Goal: Information Seeking & Learning: Learn about a topic

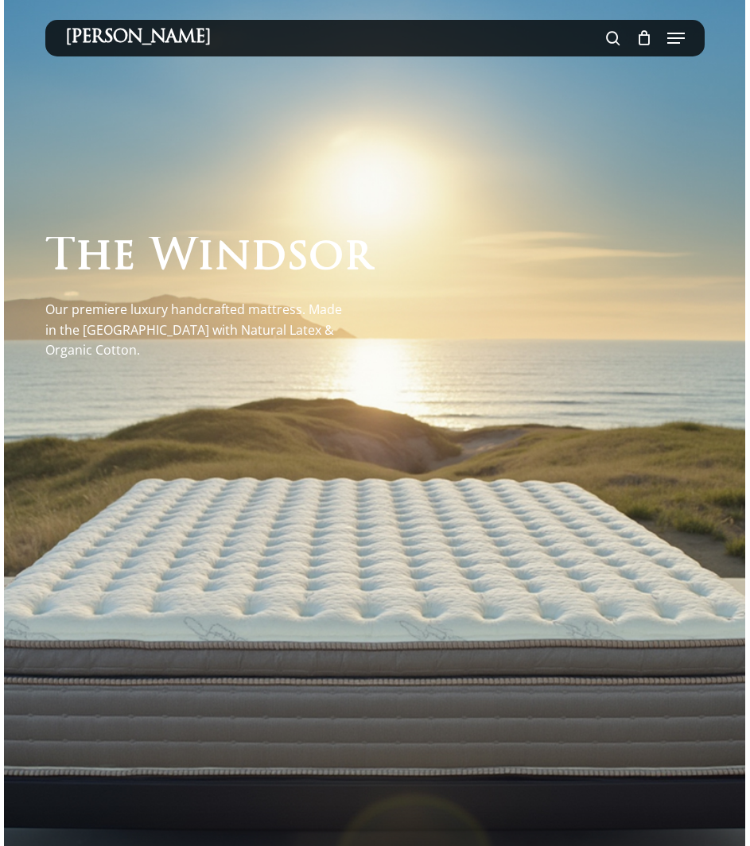
click at [615, 35] on span at bounding box center [613, 38] width 14 height 27
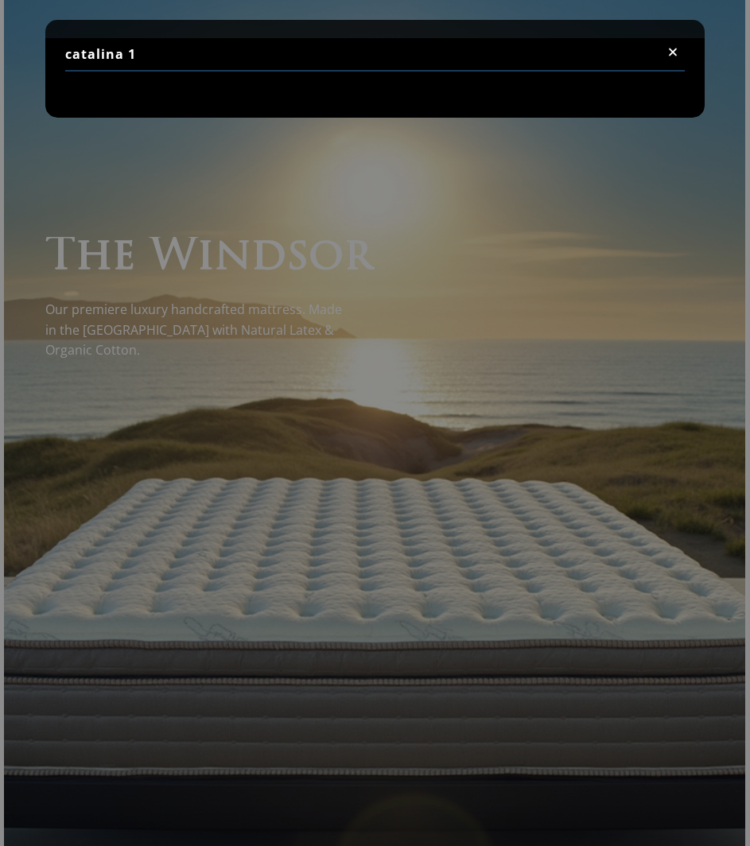
type input "catalina 1"
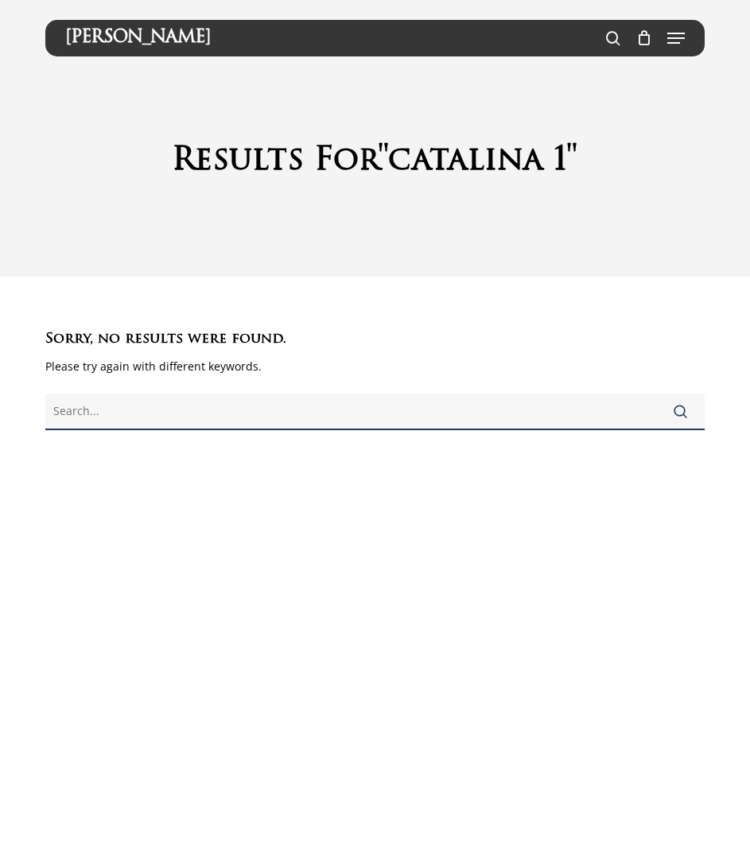
click at [155, 413] on input "text" at bounding box center [375, 411] width 660 height 37
type input "catalina"
click at [656, 392] on button "Search" at bounding box center [680, 411] width 48 height 38
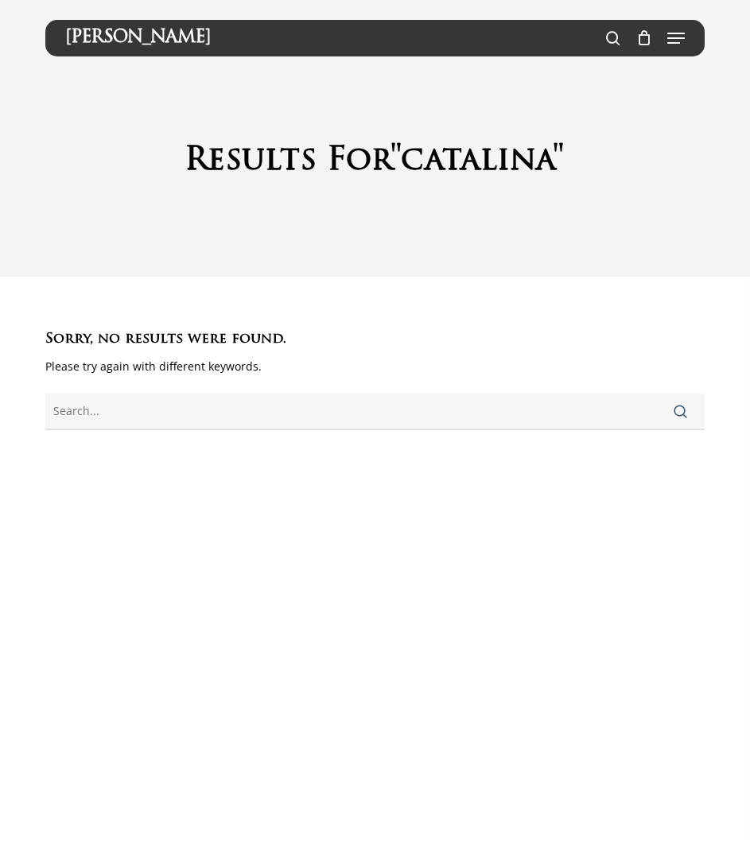
click at [679, 410] on span "submit" at bounding box center [680, 412] width 14 height 14
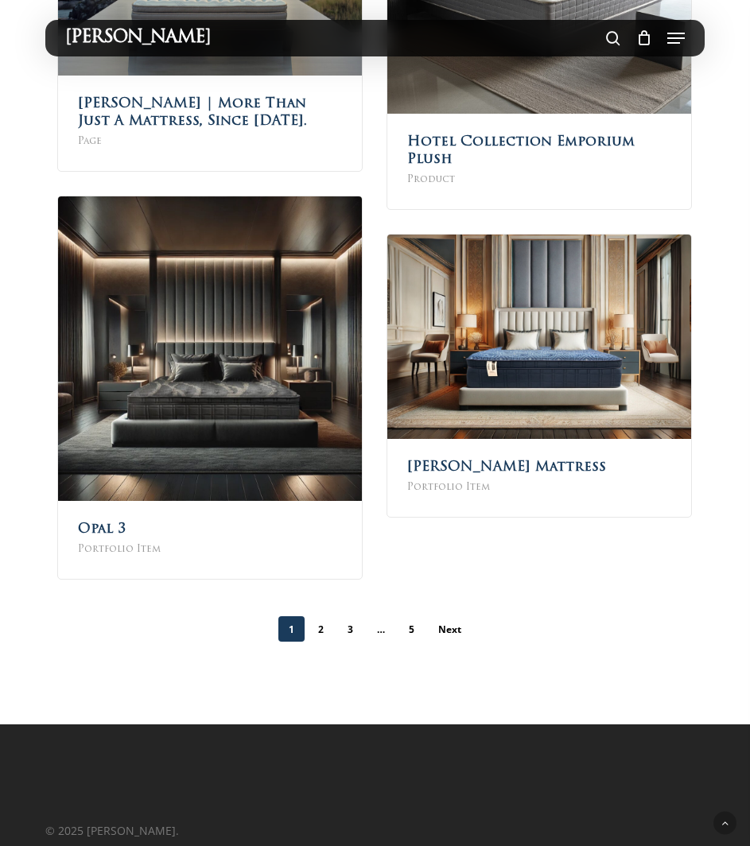
scroll to position [1326, 0]
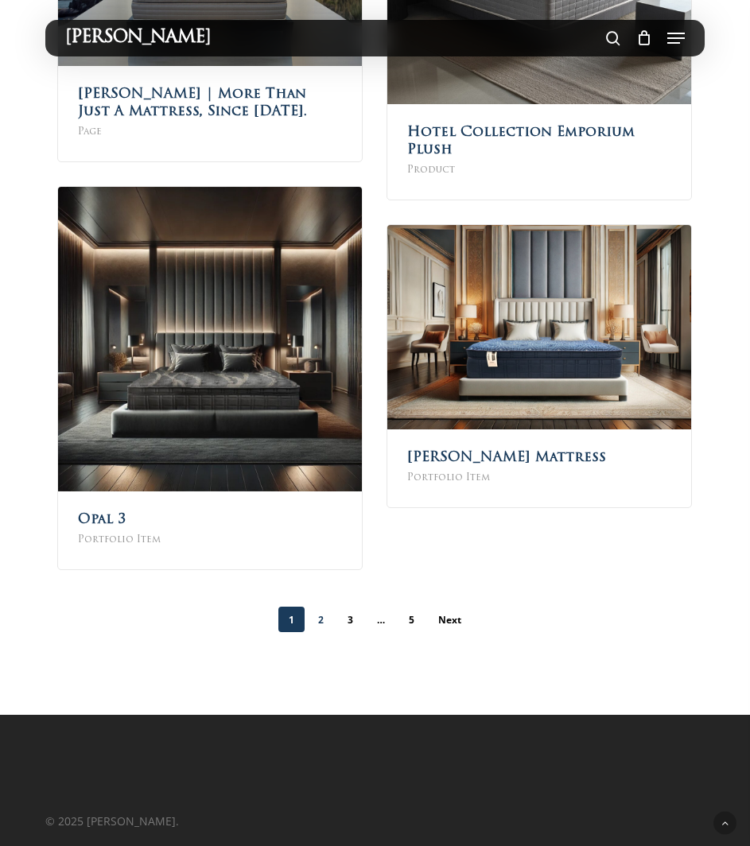
click at [325, 615] on link "2" at bounding box center [321, 618] width 26 height 25
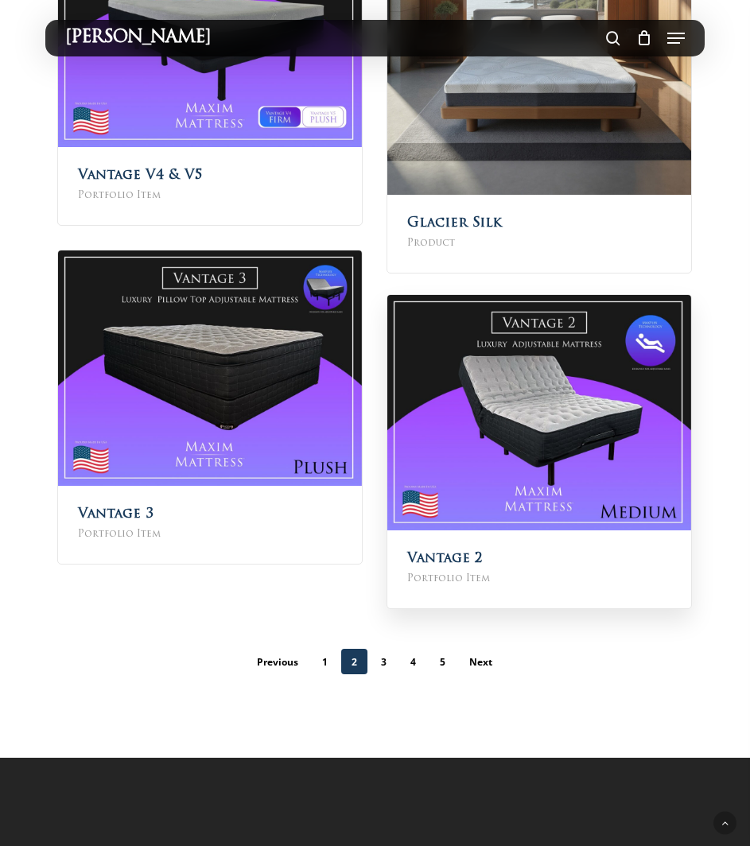
scroll to position [1165, 0]
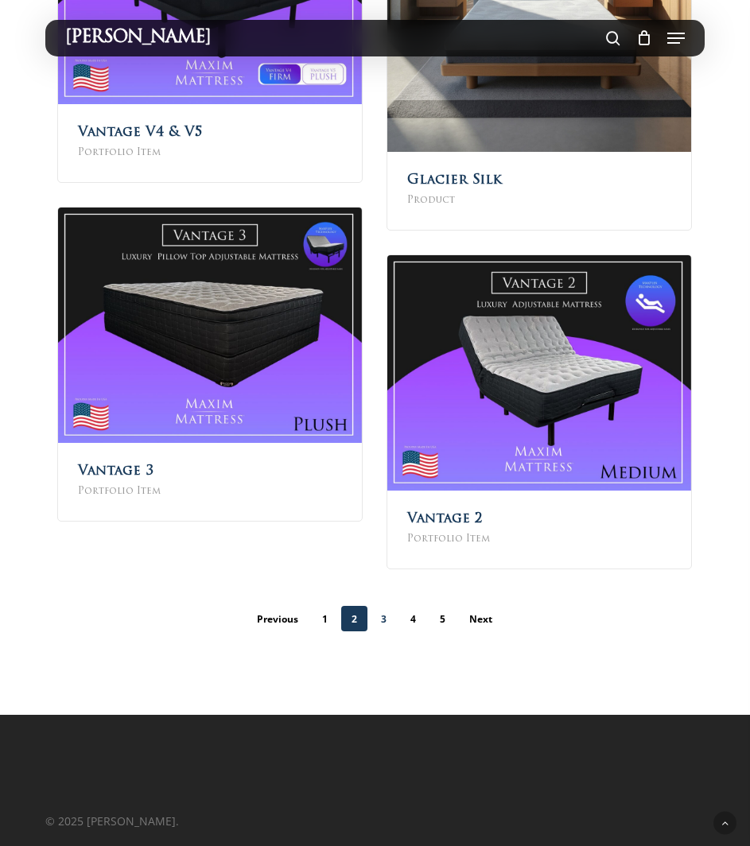
click at [386, 617] on link "3" at bounding box center [383, 618] width 26 height 25
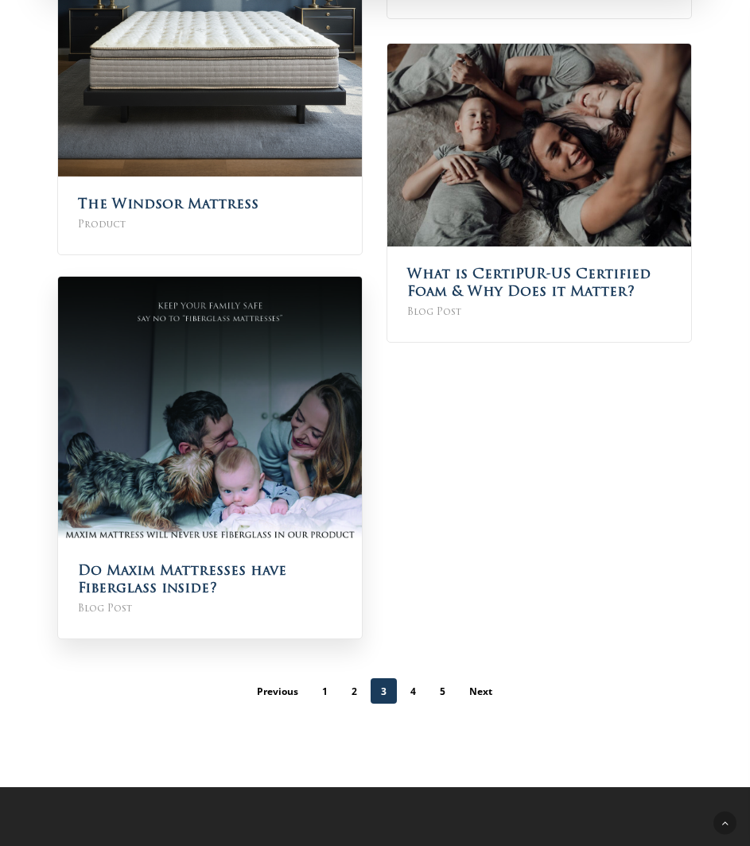
scroll to position [1510, 0]
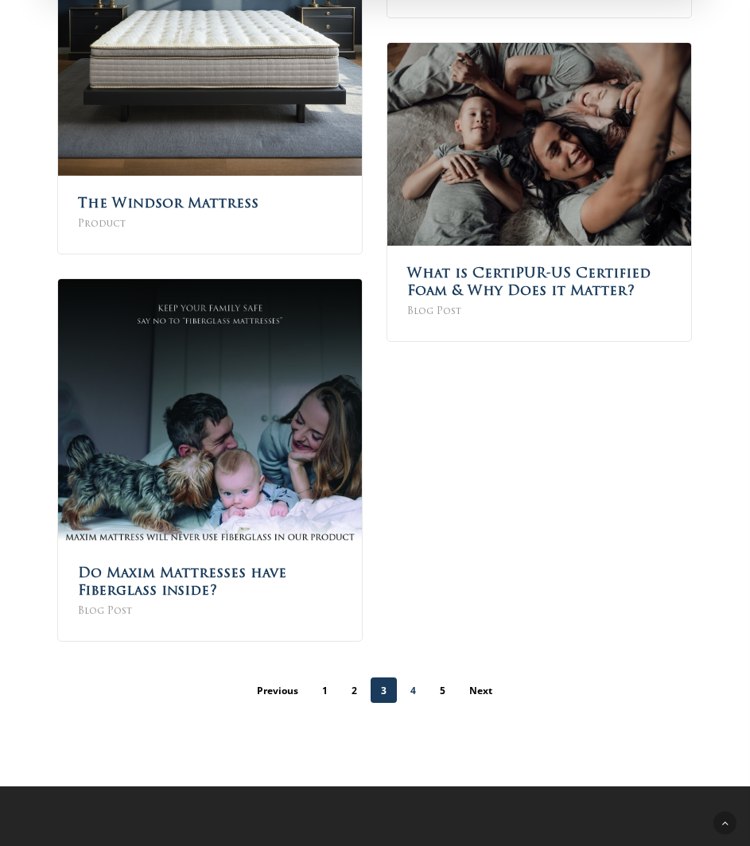
click at [414, 684] on link "4" at bounding box center [413, 689] width 26 height 25
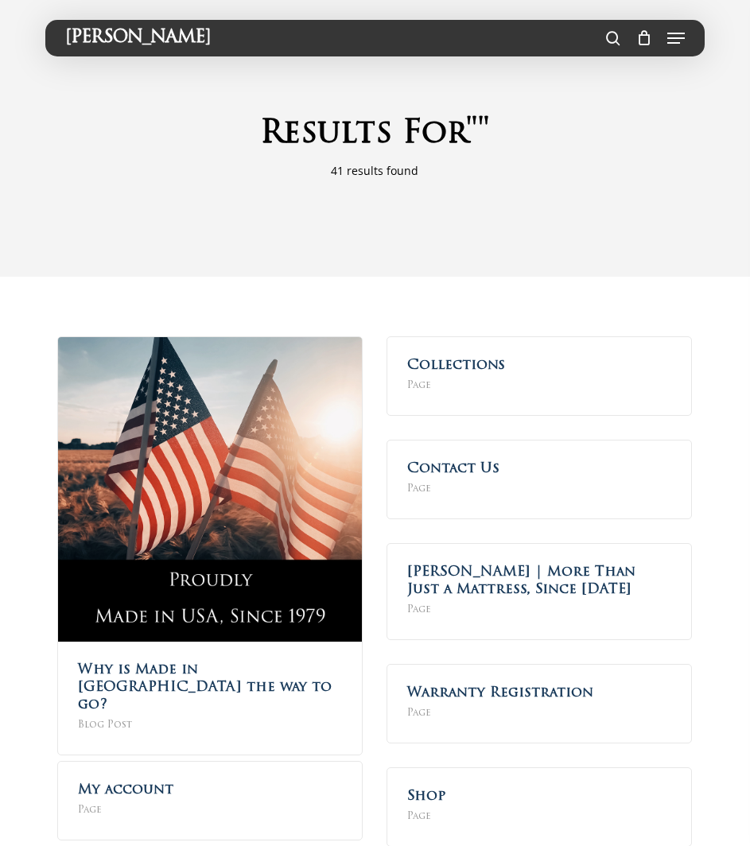
scroll to position [504, 0]
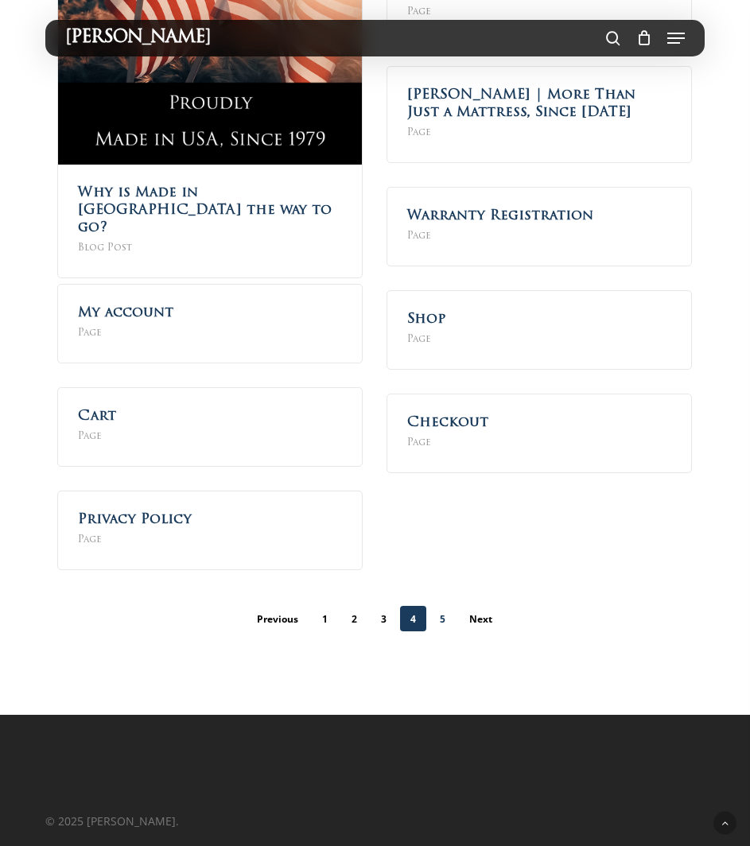
click at [442, 618] on link "5" at bounding box center [442, 618] width 26 height 25
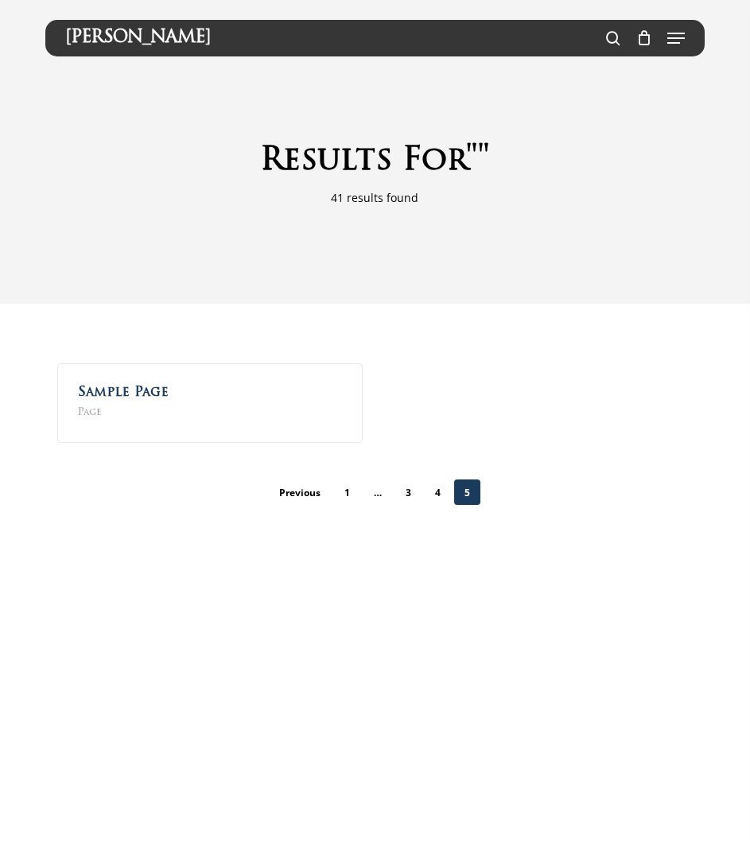
click at [385, 494] on span "…" at bounding box center [377, 492] width 29 height 28
click at [380, 494] on span "…" at bounding box center [377, 492] width 29 height 28
click at [349, 494] on link "1" at bounding box center [347, 491] width 26 height 25
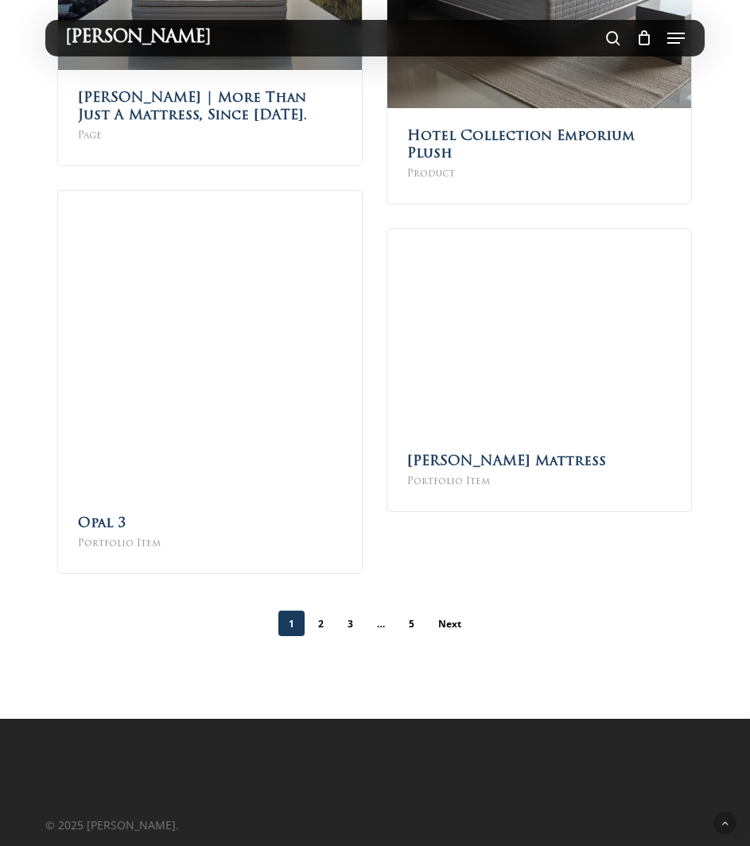
scroll to position [1326, 0]
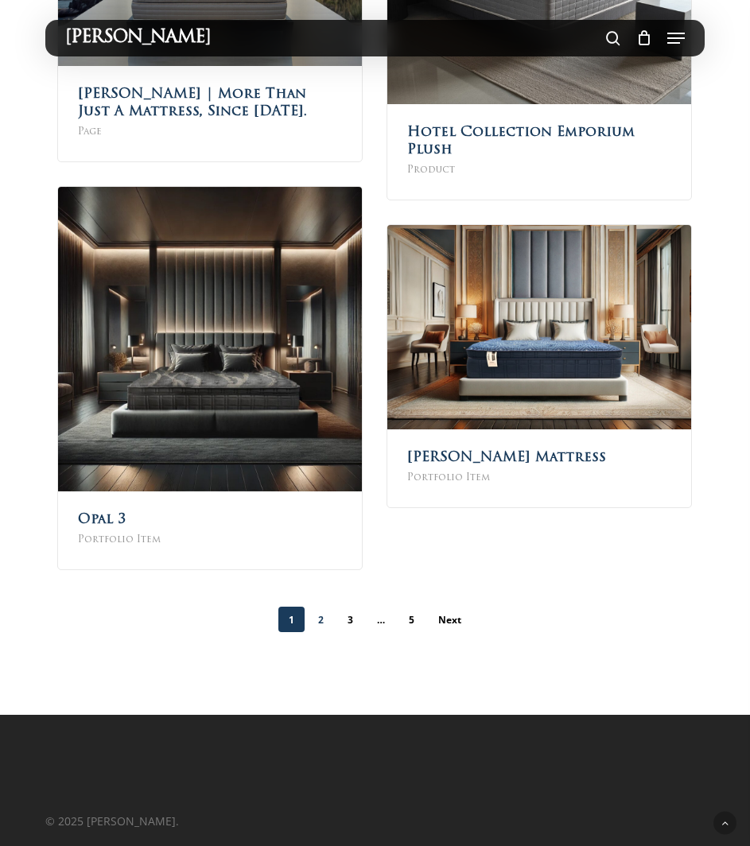
click at [323, 619] on link "2" at bounding box center [321, 618] width 26 height 25
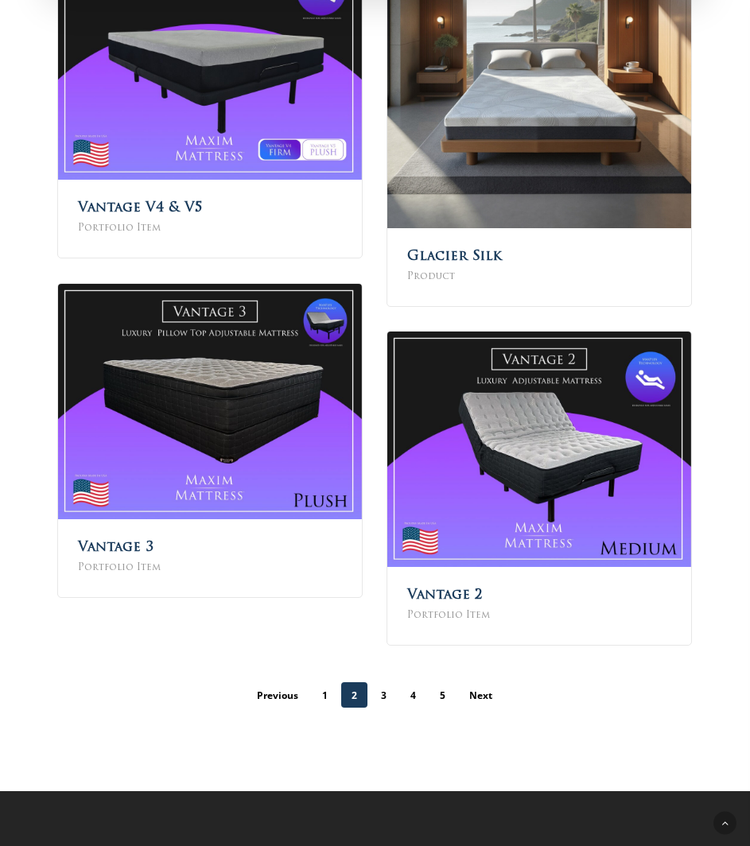
scroll to position [1113, 0]
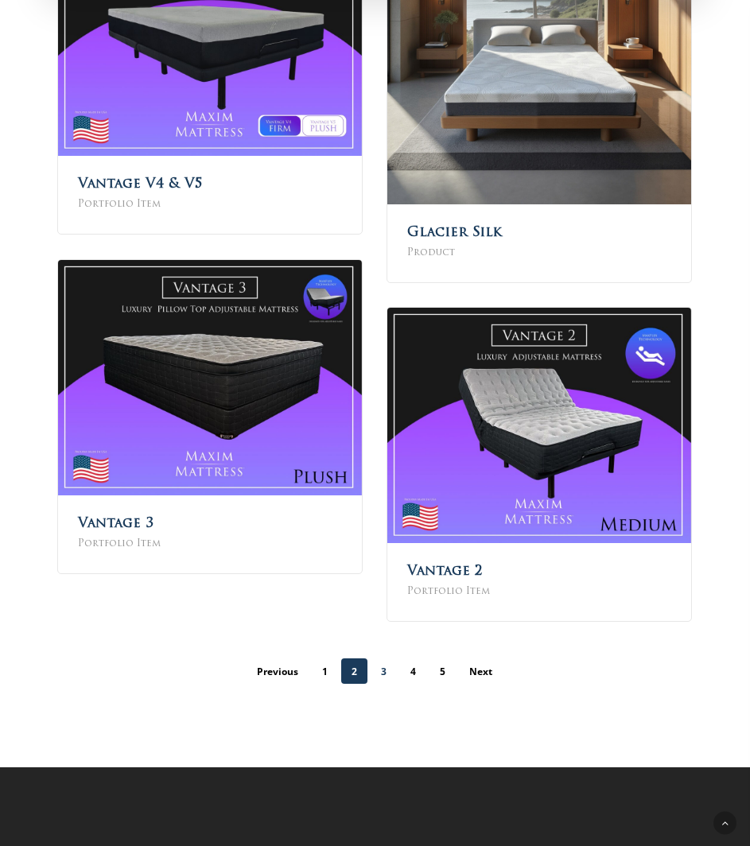
click at [383, 671] on link "3" at bounding box center [383, 670] width 26 height 25
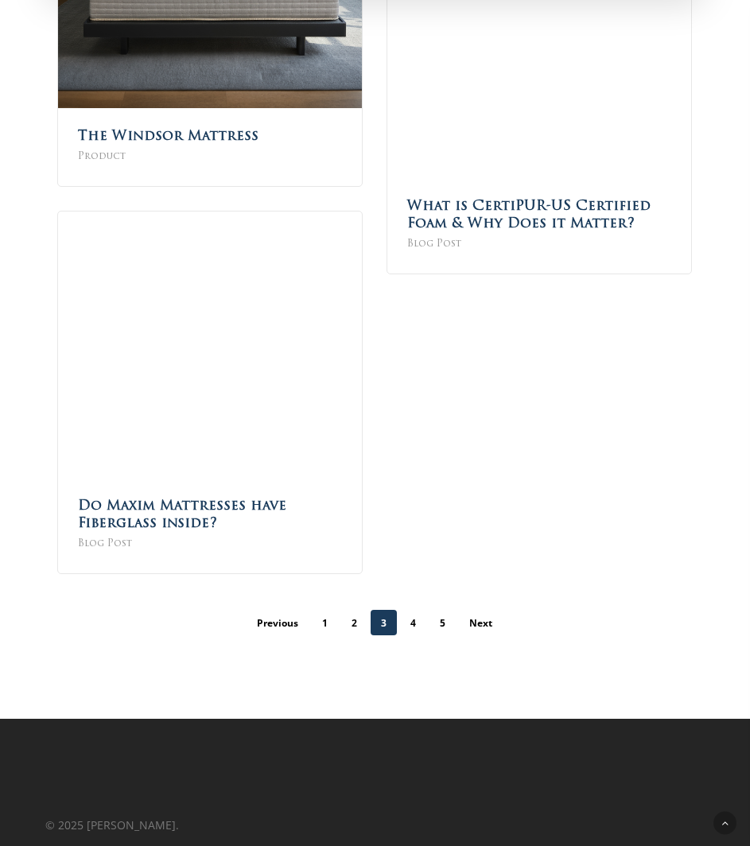
scroll to position [1582, 0]
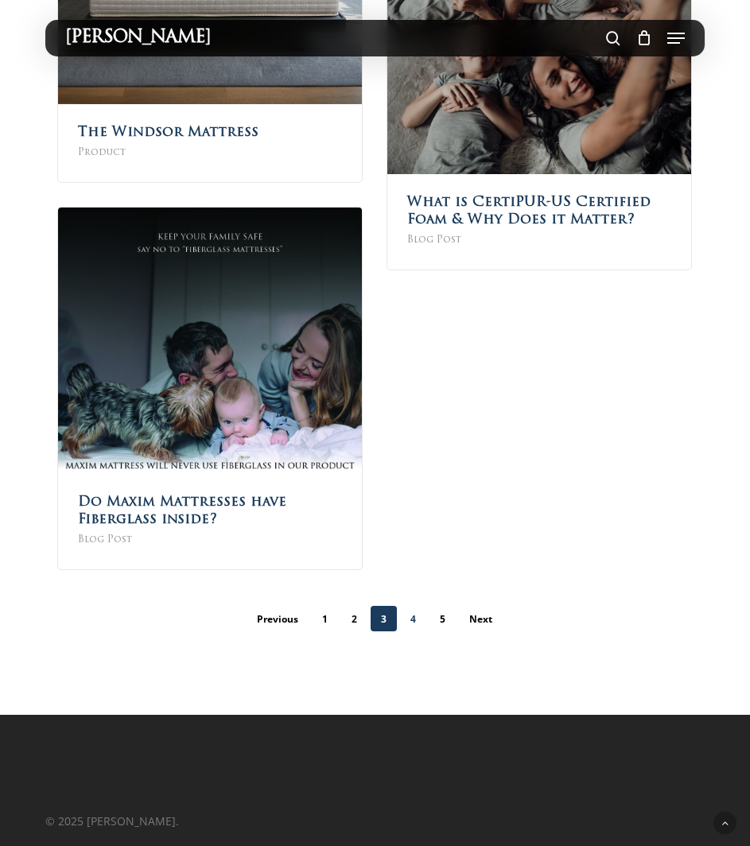
click at [416, 614] on link "4" at bounding box center [413, 618] width 26 height 25
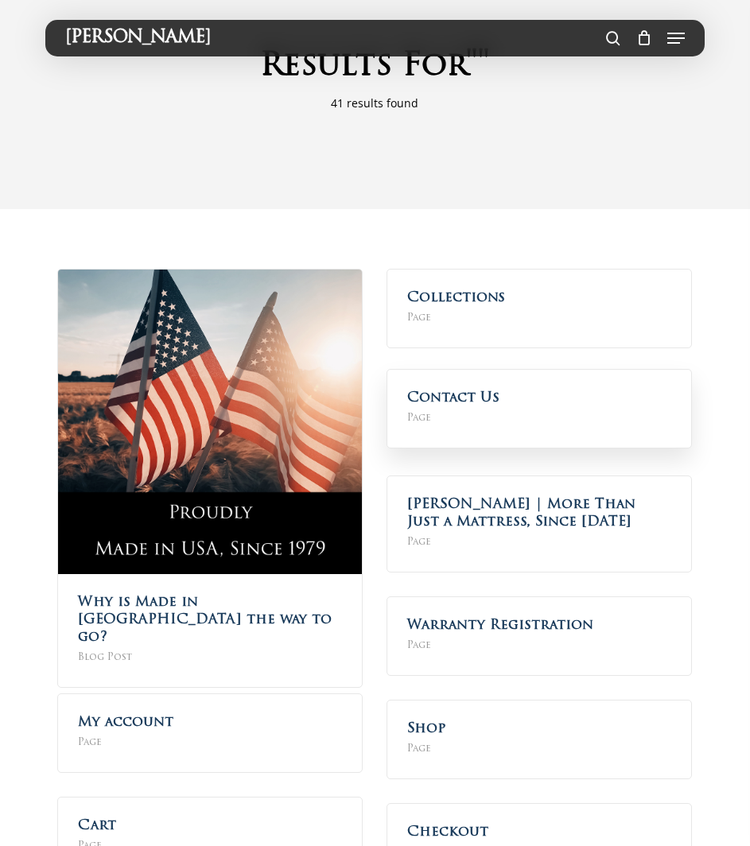
scroll to position [79, 0]
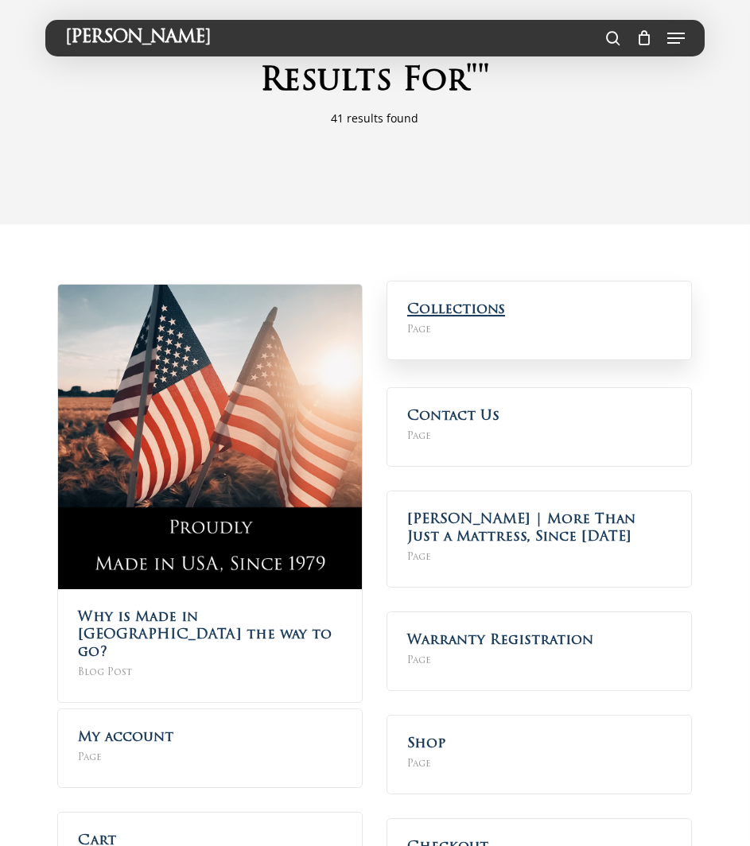
click at [454, 311] on link "Collections" at bounding box center [456, 310] width 98 height 14
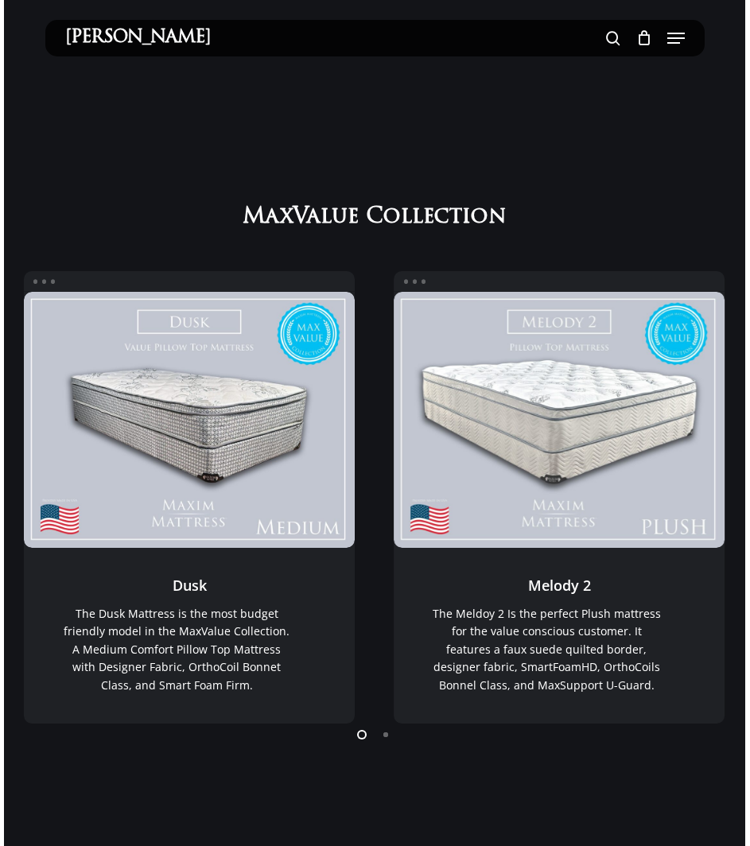
click at [388, 734] on li "Page dot 2" at bounding box center [386, 734] width 24 height 24
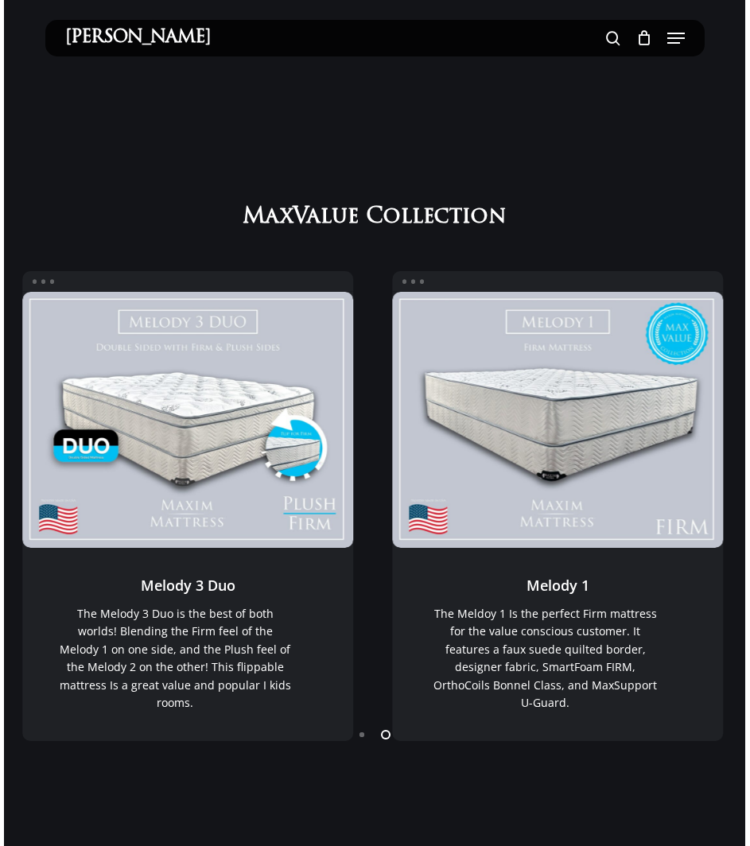
click at [365, 738] on li "Page dot 1" at bounding box center [363, 734] width 24 height 24
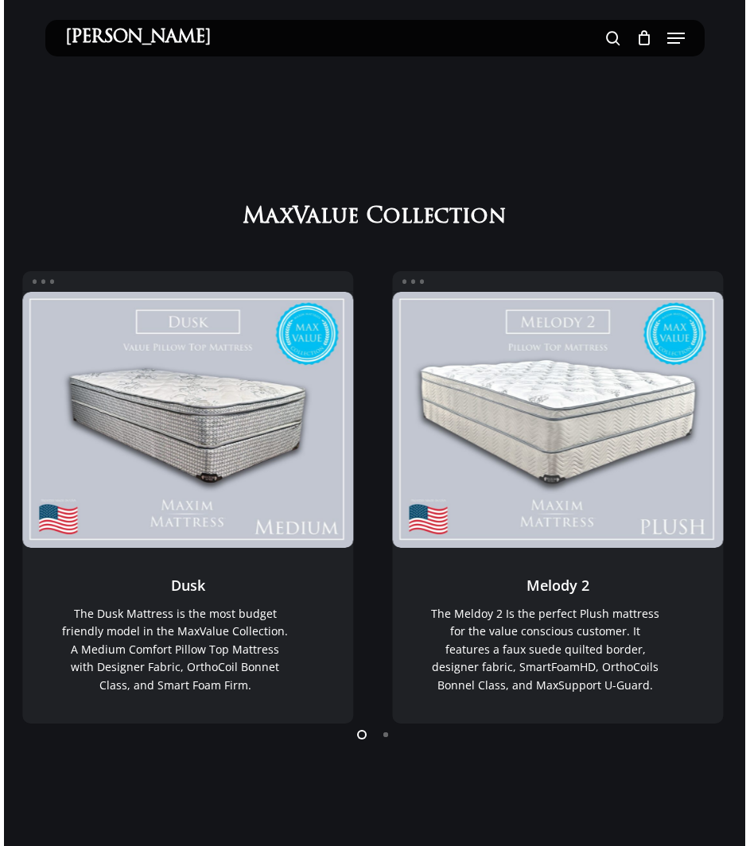
click at [365, 738] on li "Page dot 1" at bounding box center [363, 734] width 24 height 24
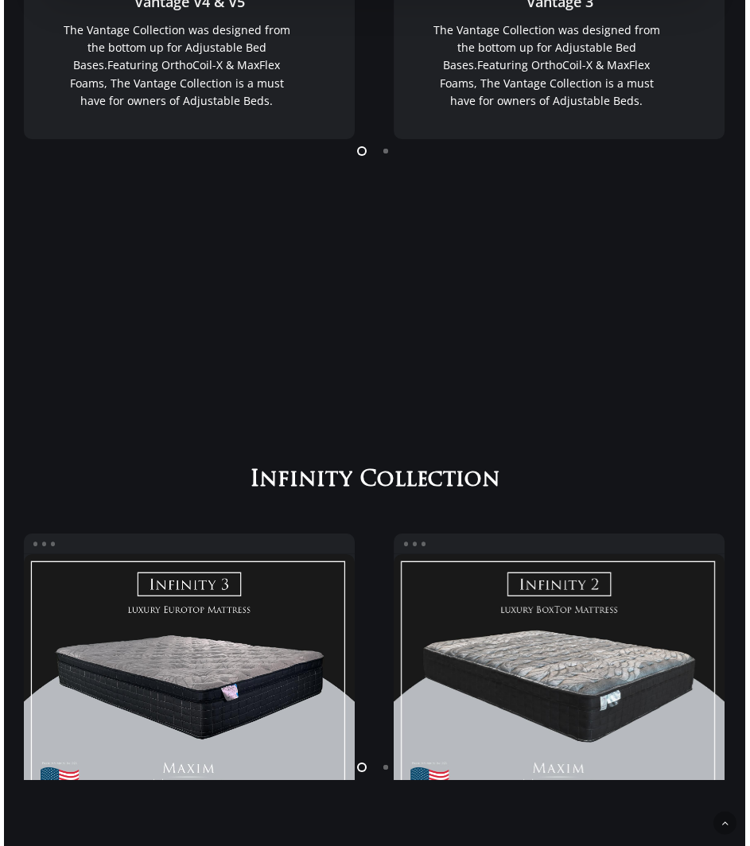
scroll to position [2063, 0]
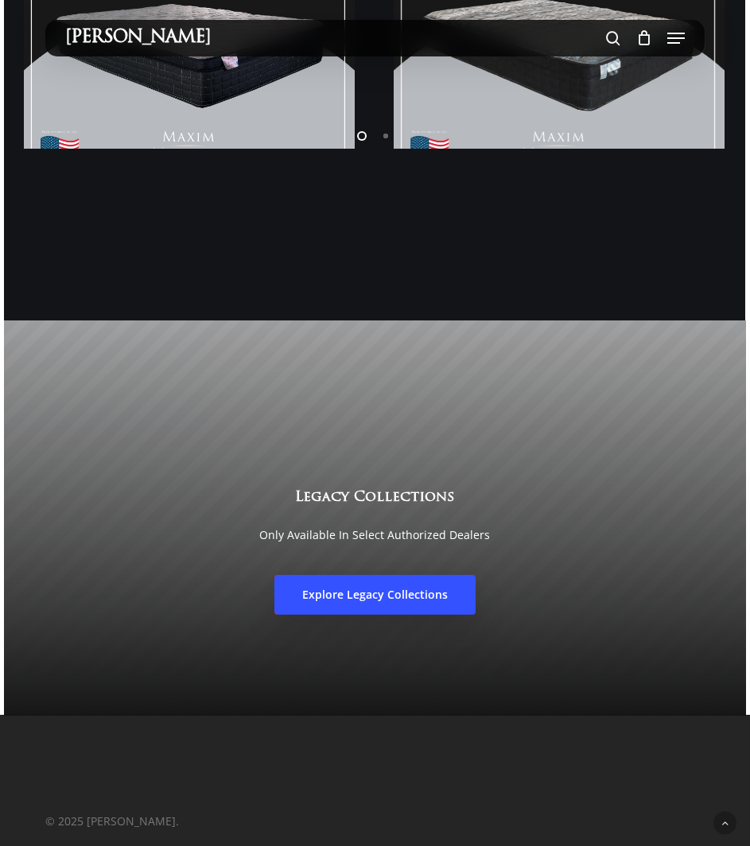
click at [389, 604] on link "Explore Legacy Collections" at bounding box center [374, 595] width 201 height 40
